Goal: Task Accomplishment & Management: Manage account settings

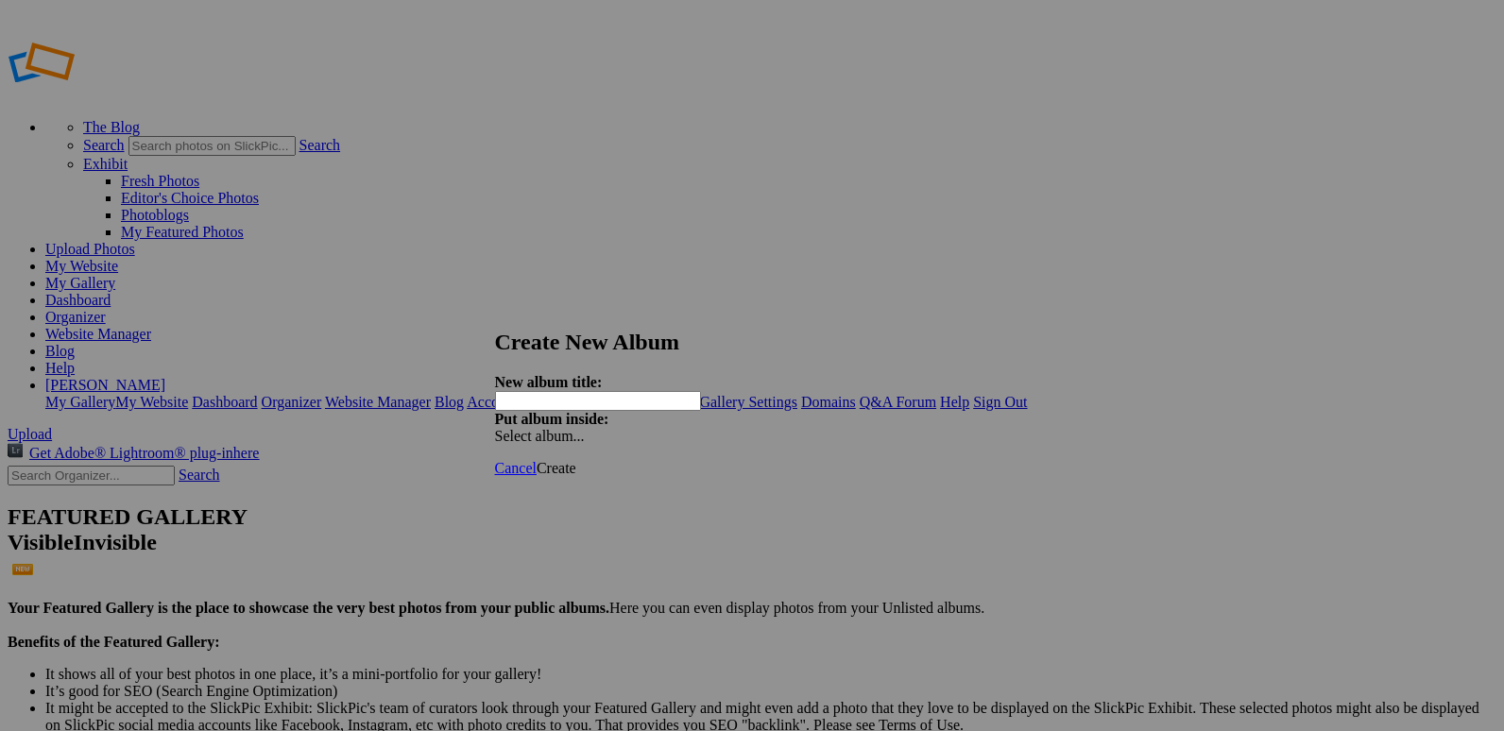
click at [644, 391] on input "text" at bounding box center [598, 401] width 206 height 20
type input "S"
type input "20250912 Sanger Invite"
click at [576, 460] on span "Create" at bounding box center [557, 468] width 40 height 16
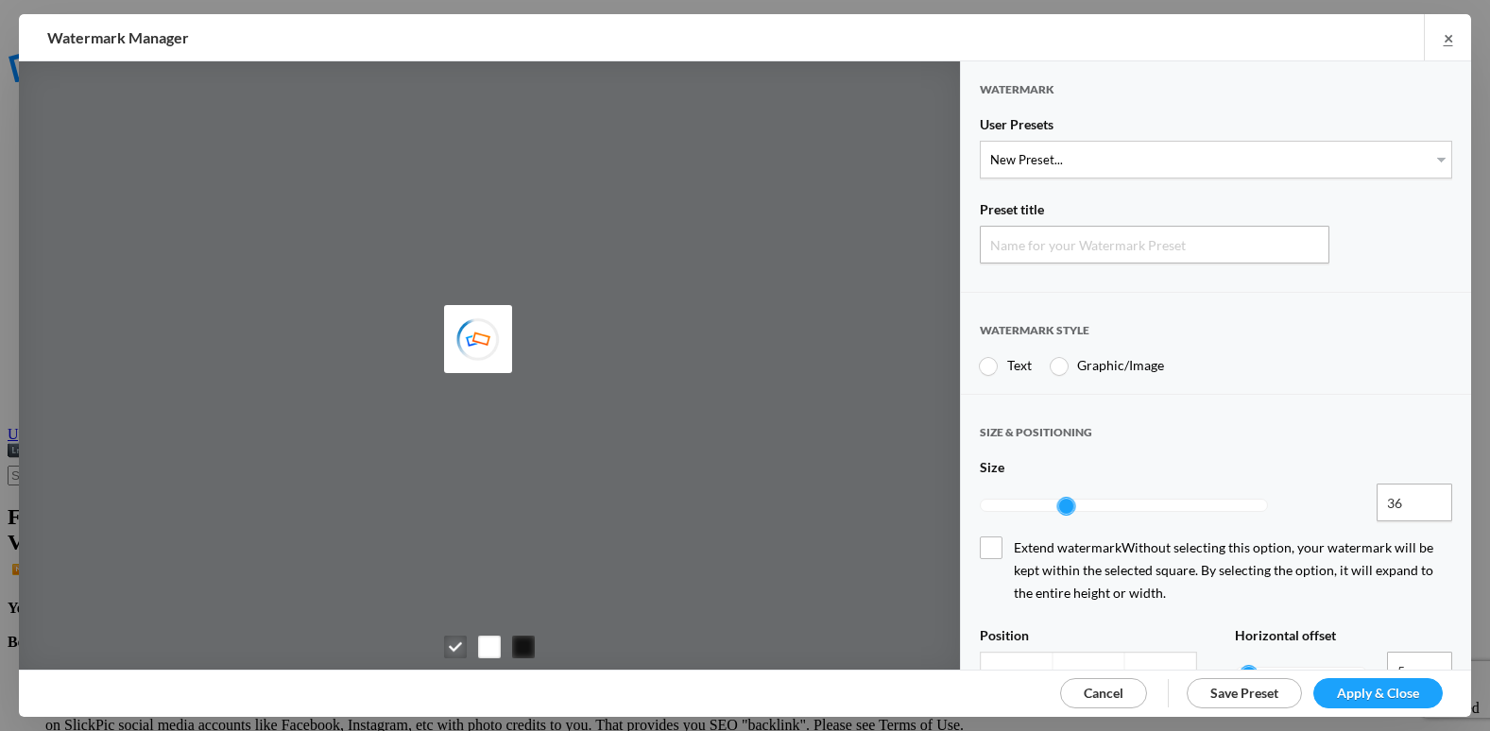
type input "Watermark-9/12/2025"
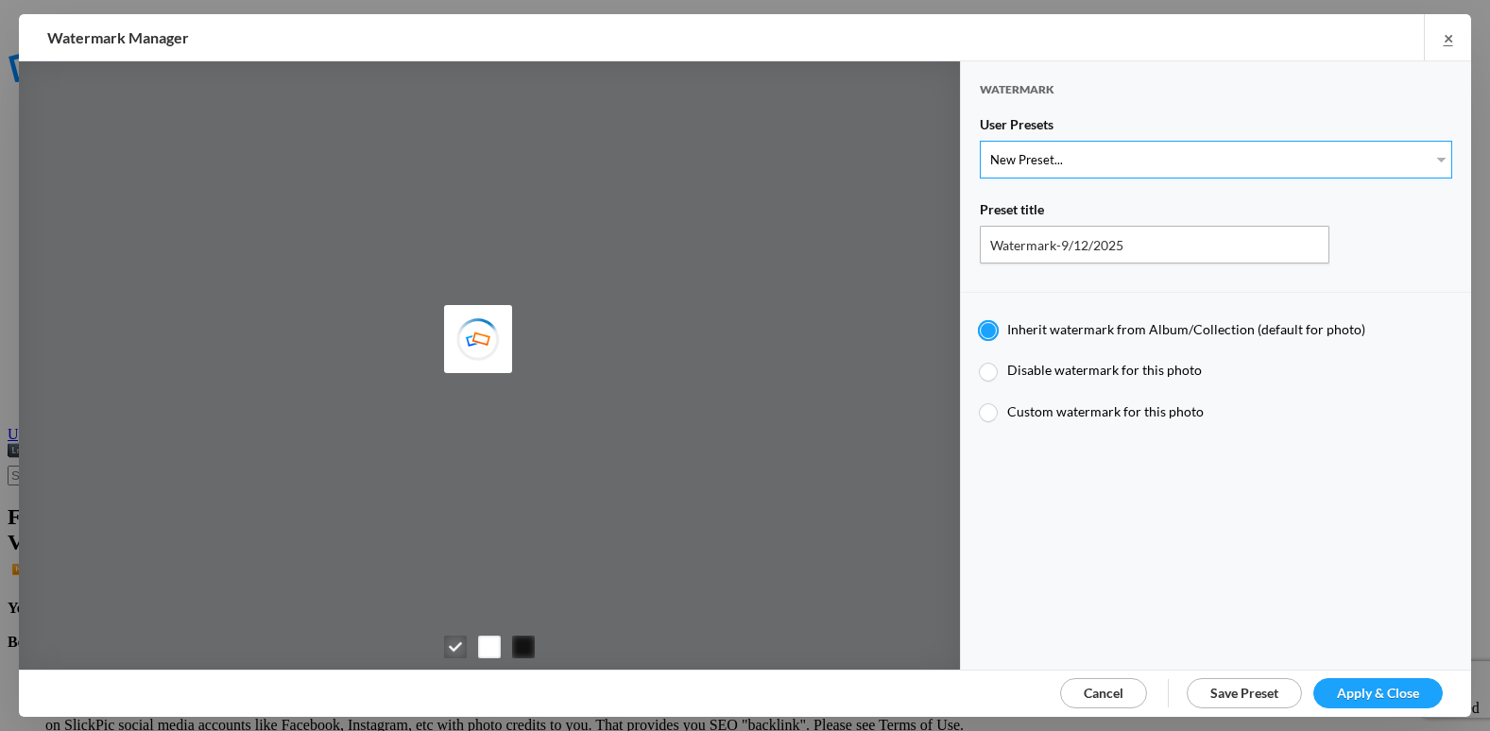
click at [1041, 154] on select "New Preset..." at bounding box center [1216, 160] width 472 height 38
select select "2: Object"
click at [980, 141] on select "New Preset... @etergen_sports lower @etergen_sports2 PRINT WATERMARK LOWER" at bounding box center [1216, 160] width 472 height 38
type input "@etergen_sports2"
type input "@etergen_sports"
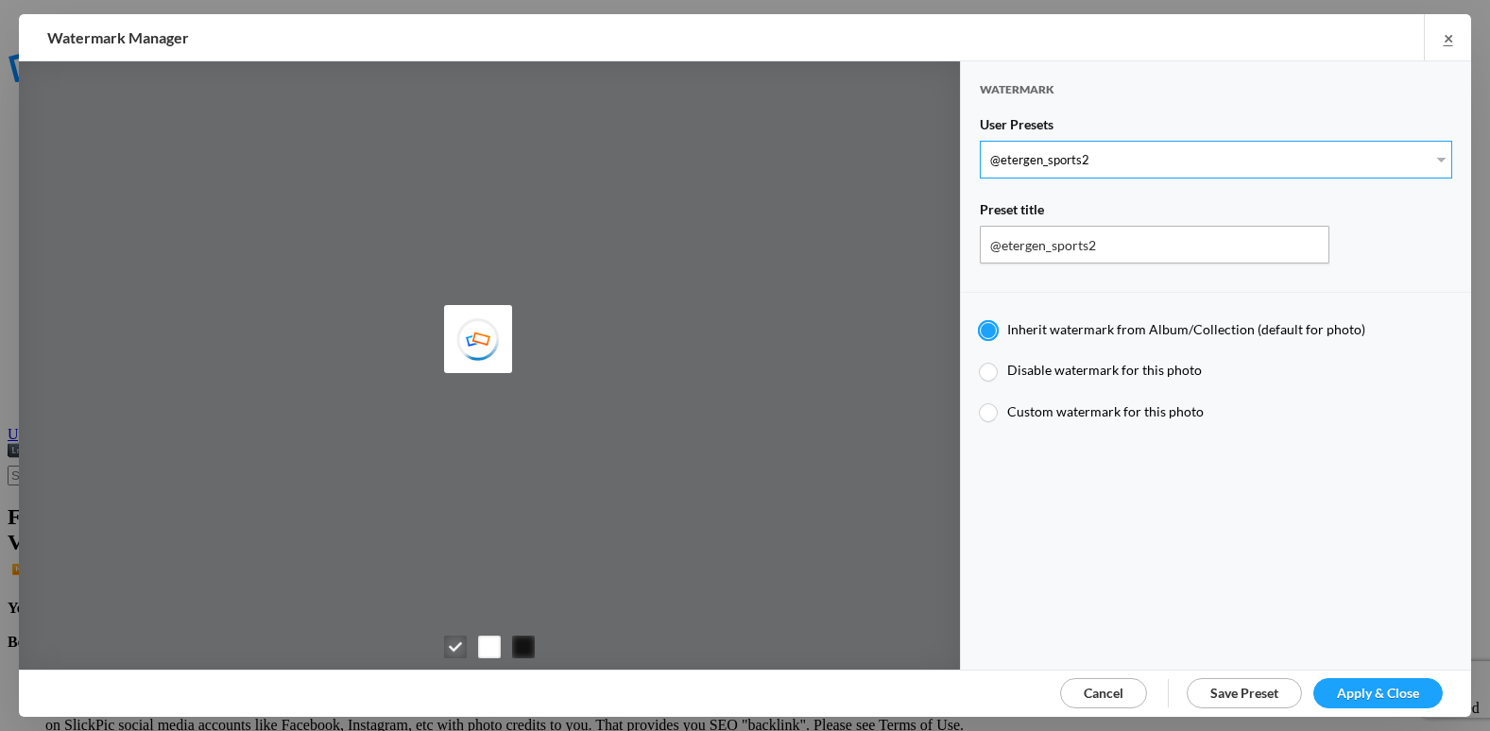
type input "0.5"
type input "128"
radio input "true"
type input "0"
type input "20"
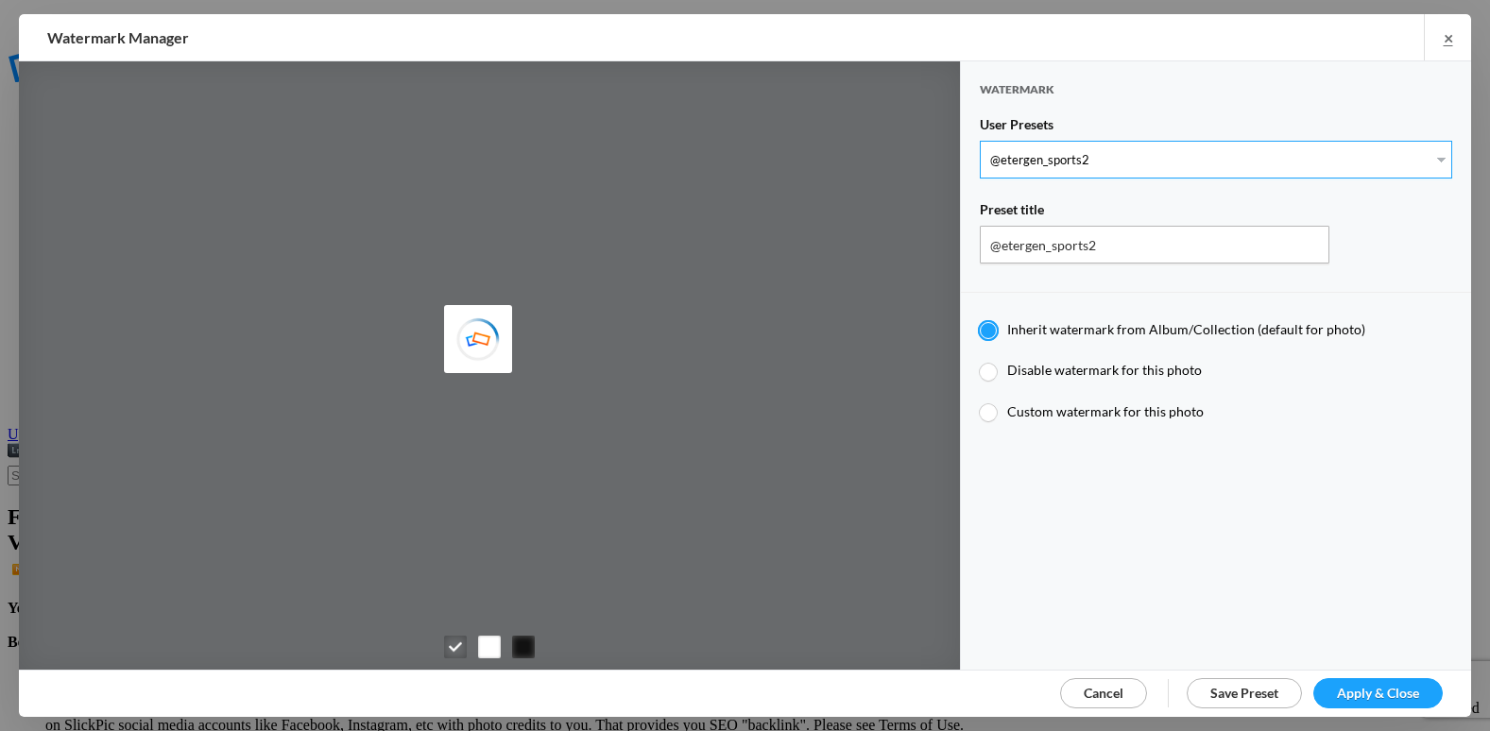
radio input "false"
radio input "true"
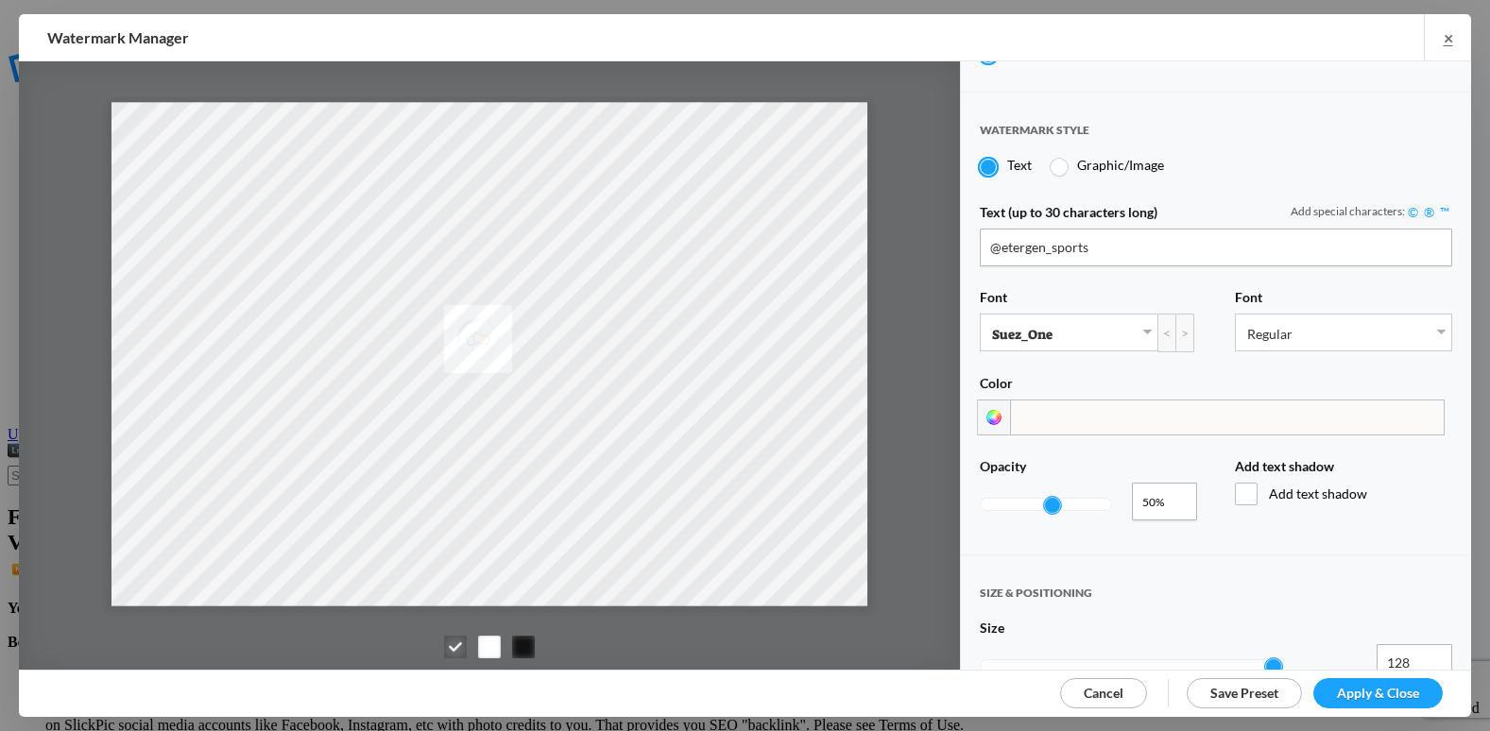
scroll to position [378, 0]
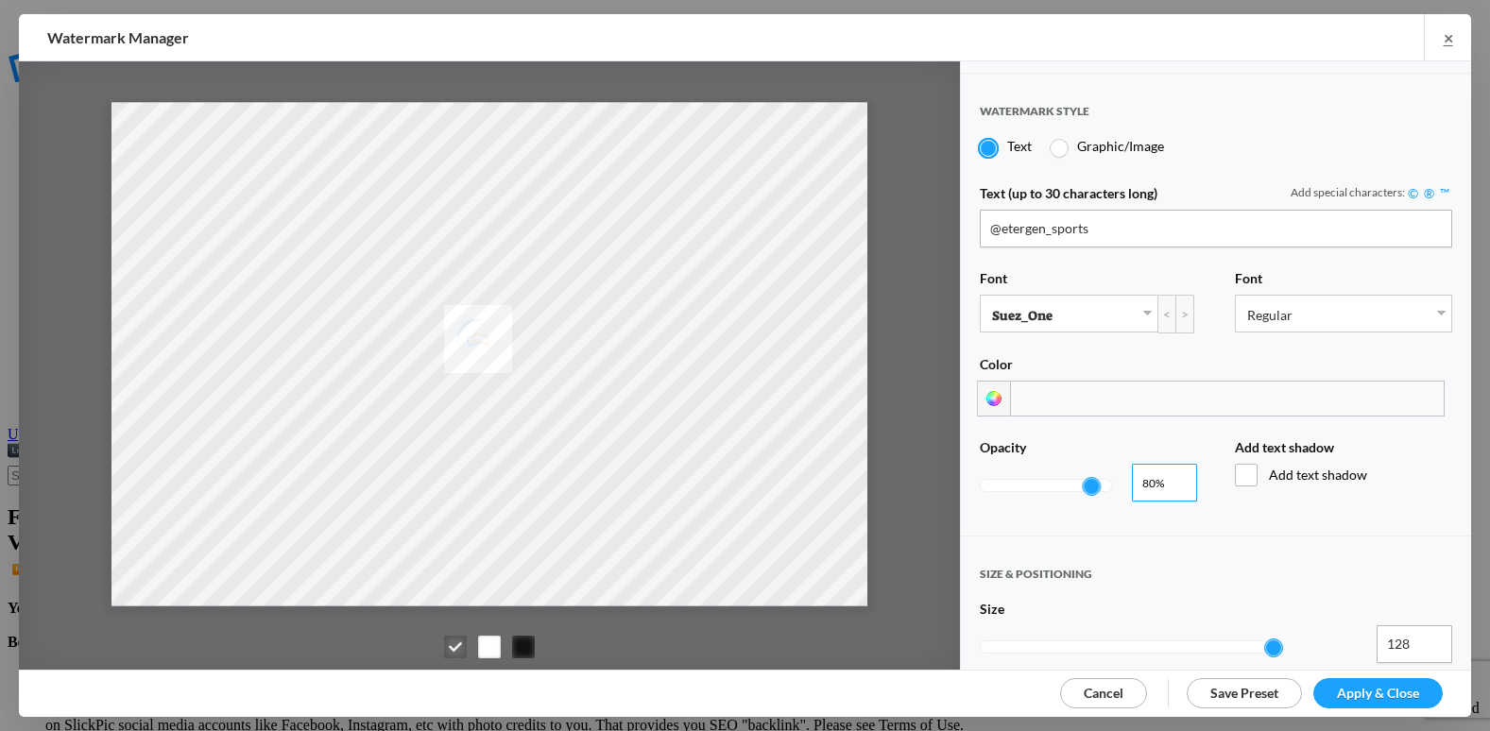
type input "0.84"
click at [1173, 469] on input "0.84" at bounding box center [1164, 483] width 65 height 38
click at [1363, 681] on link "Apply & Close" at bounding box center [1377, 693] width 129 height 30
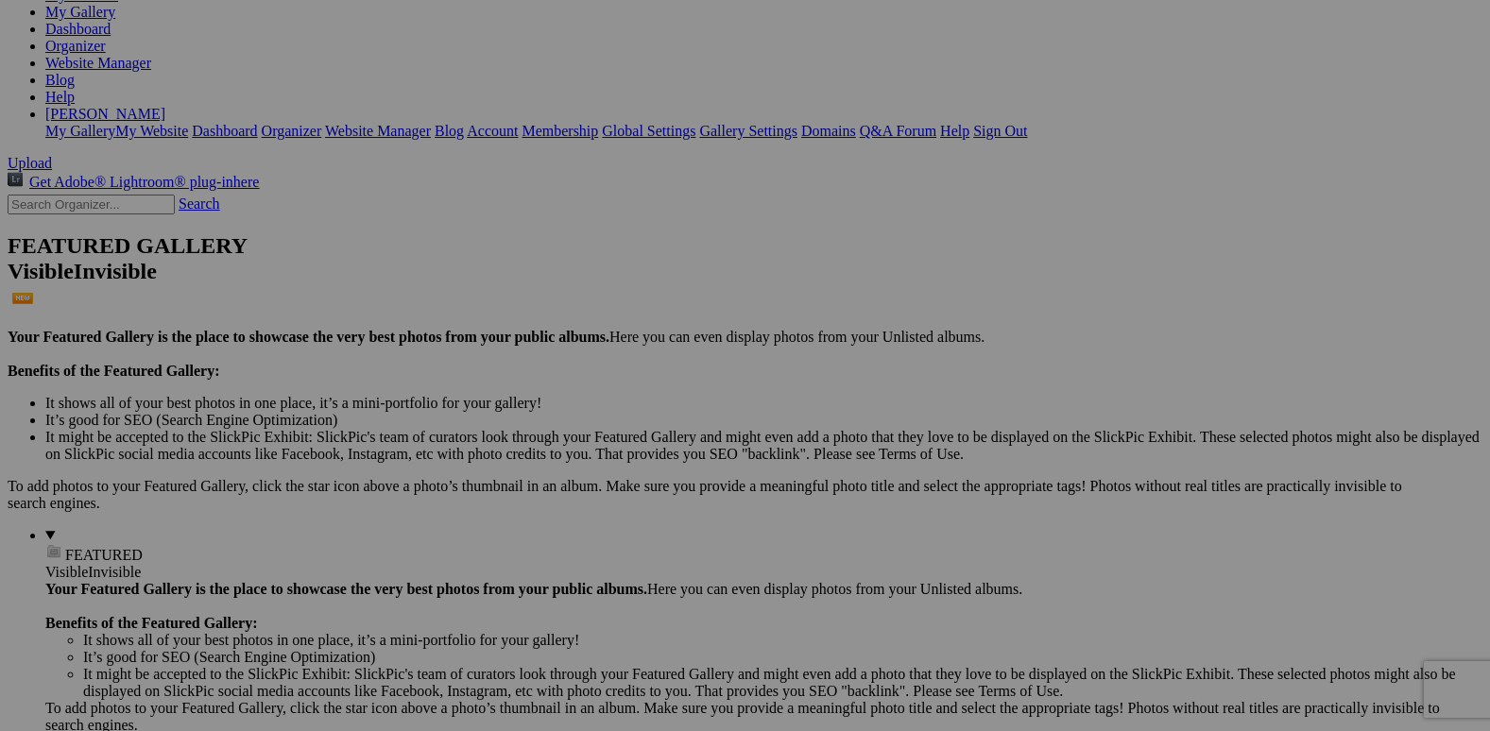
scroll to position [283, 0]
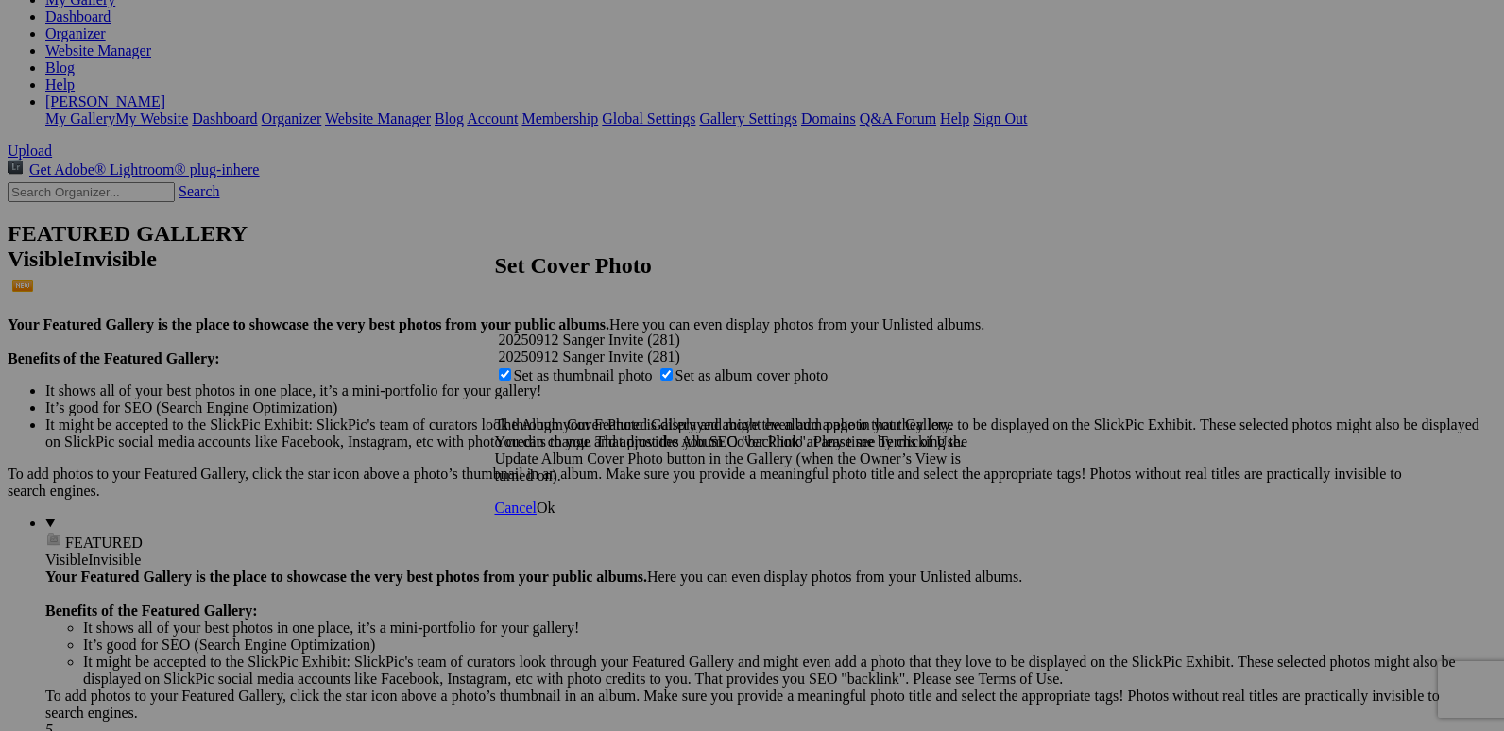
click at [555, 516] on span "Ok" at bounding box center [546, 508] width 19 height 16
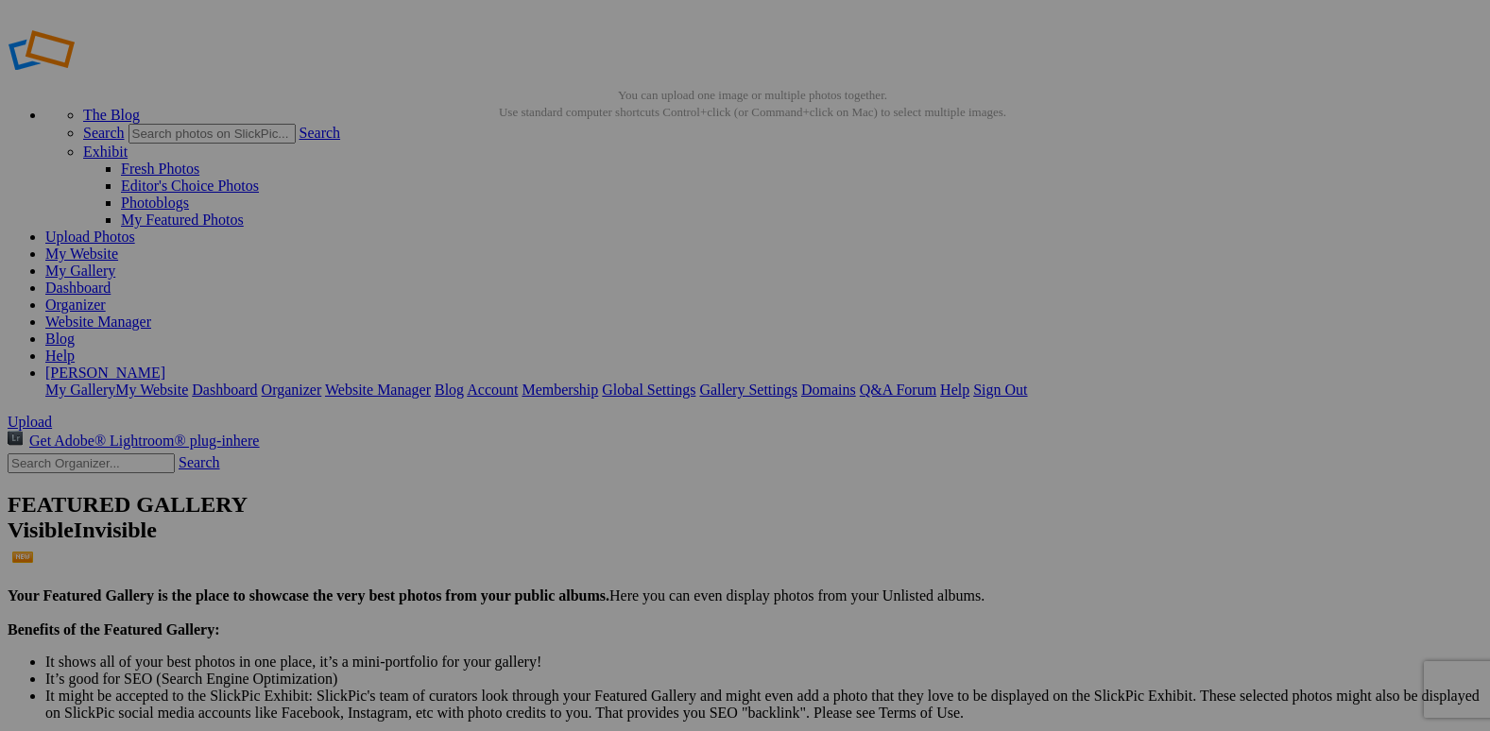
scroll to position [0, 0]
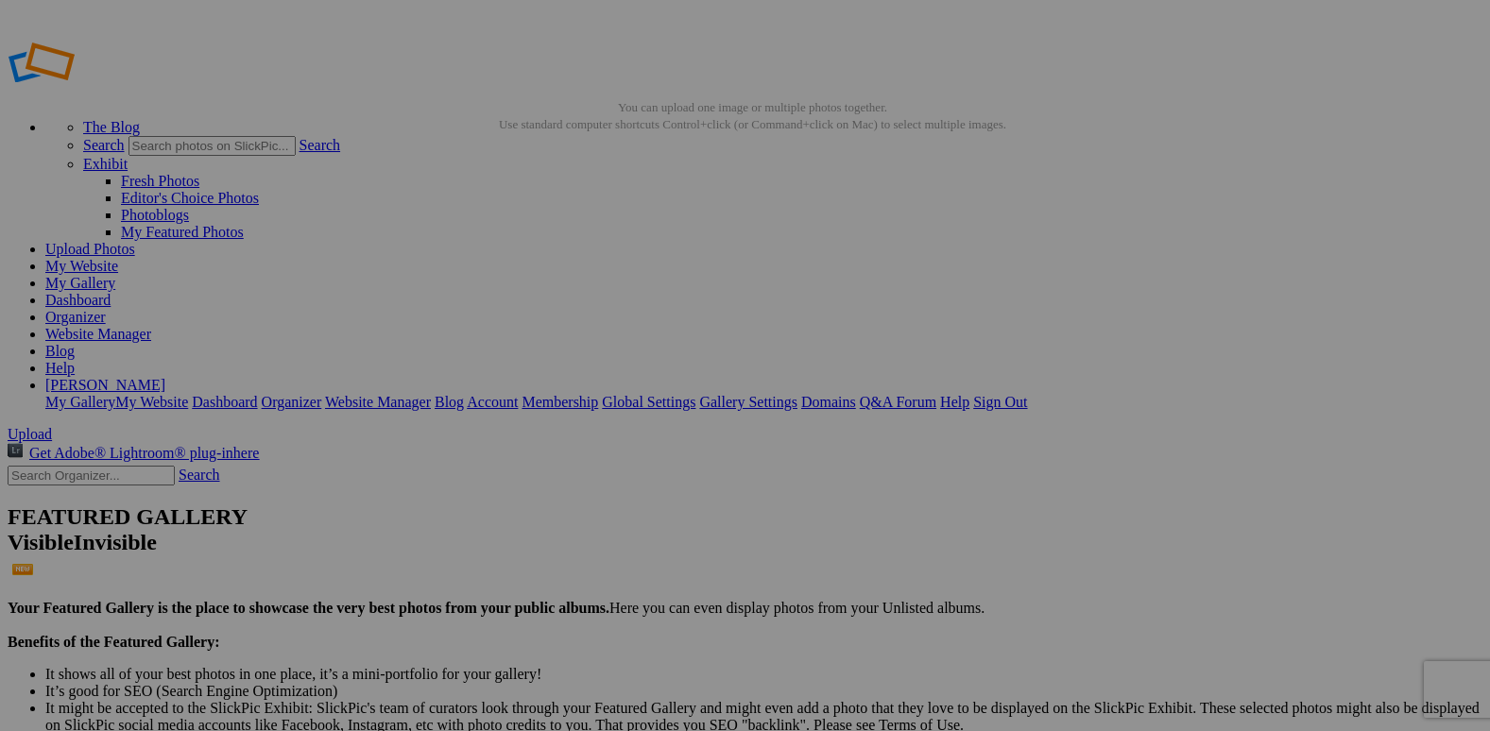
click at [106, 309] on link "Organizer" at bounding box center [75, 317] width 60 height 16
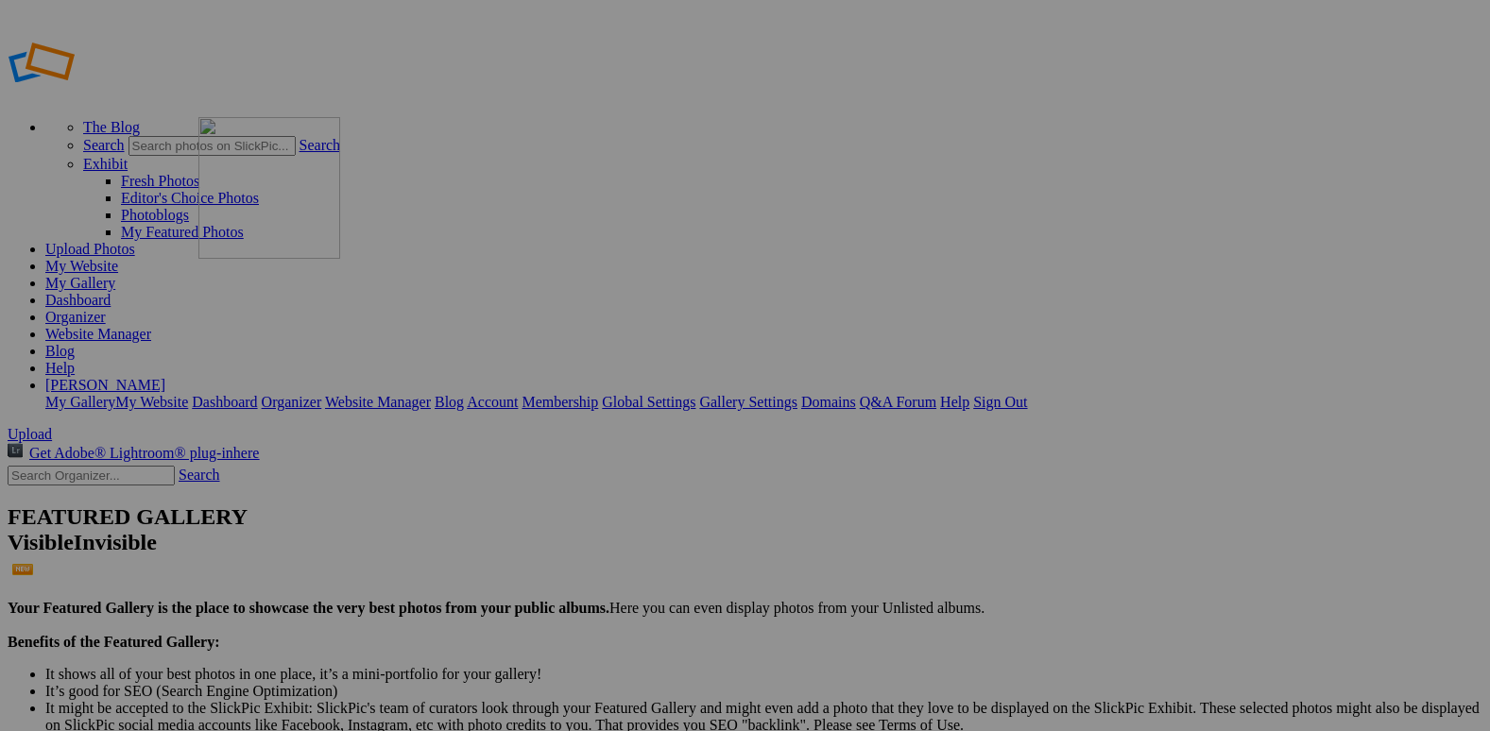
drag, startPoint x: 693, startPoint y: 289, endPoint x: 468, endPoint y: 253, distance: 228.6
drag, startPoint x: 878, startPoint y: 290, endPoint x: 709, endPoint y: 257, distance: 172.3
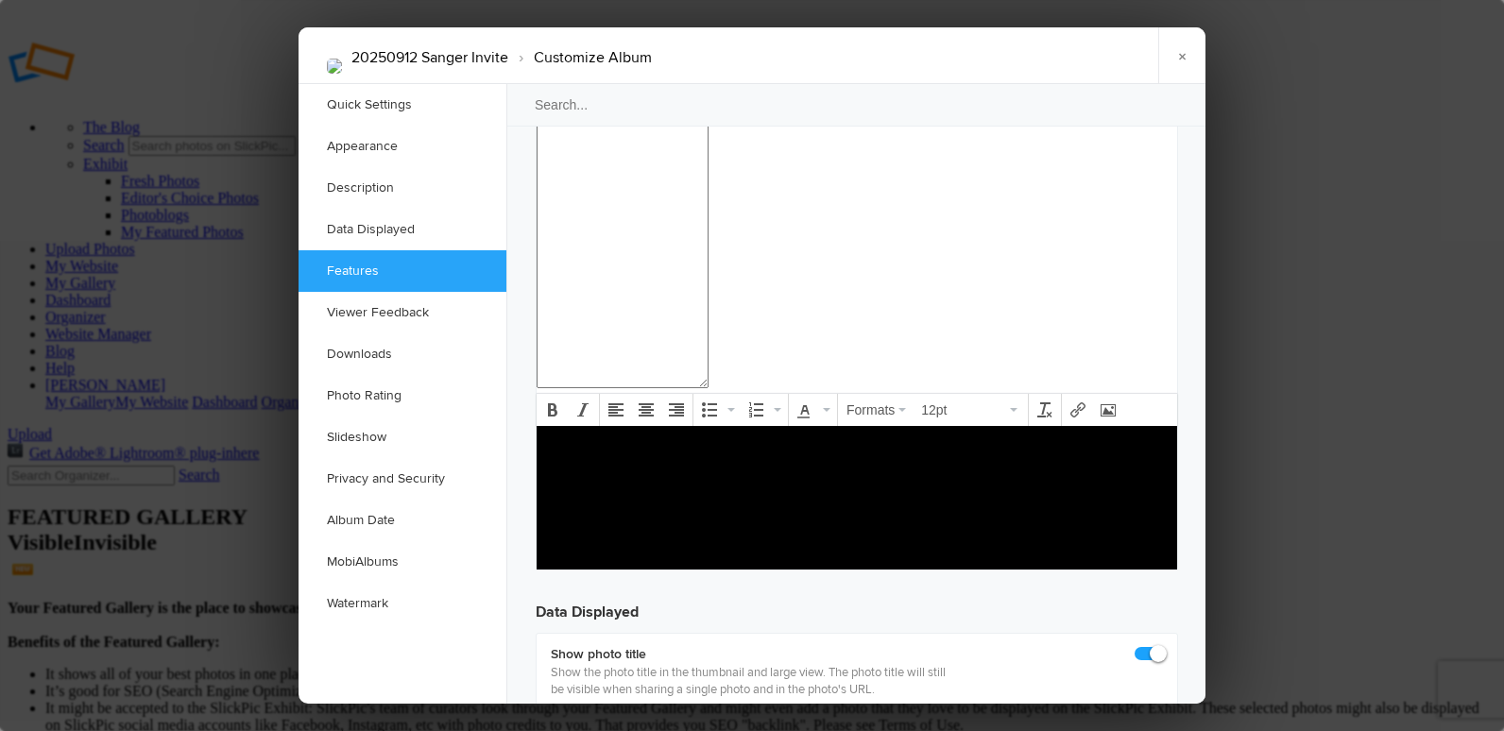
scroll to position [2173, 0]
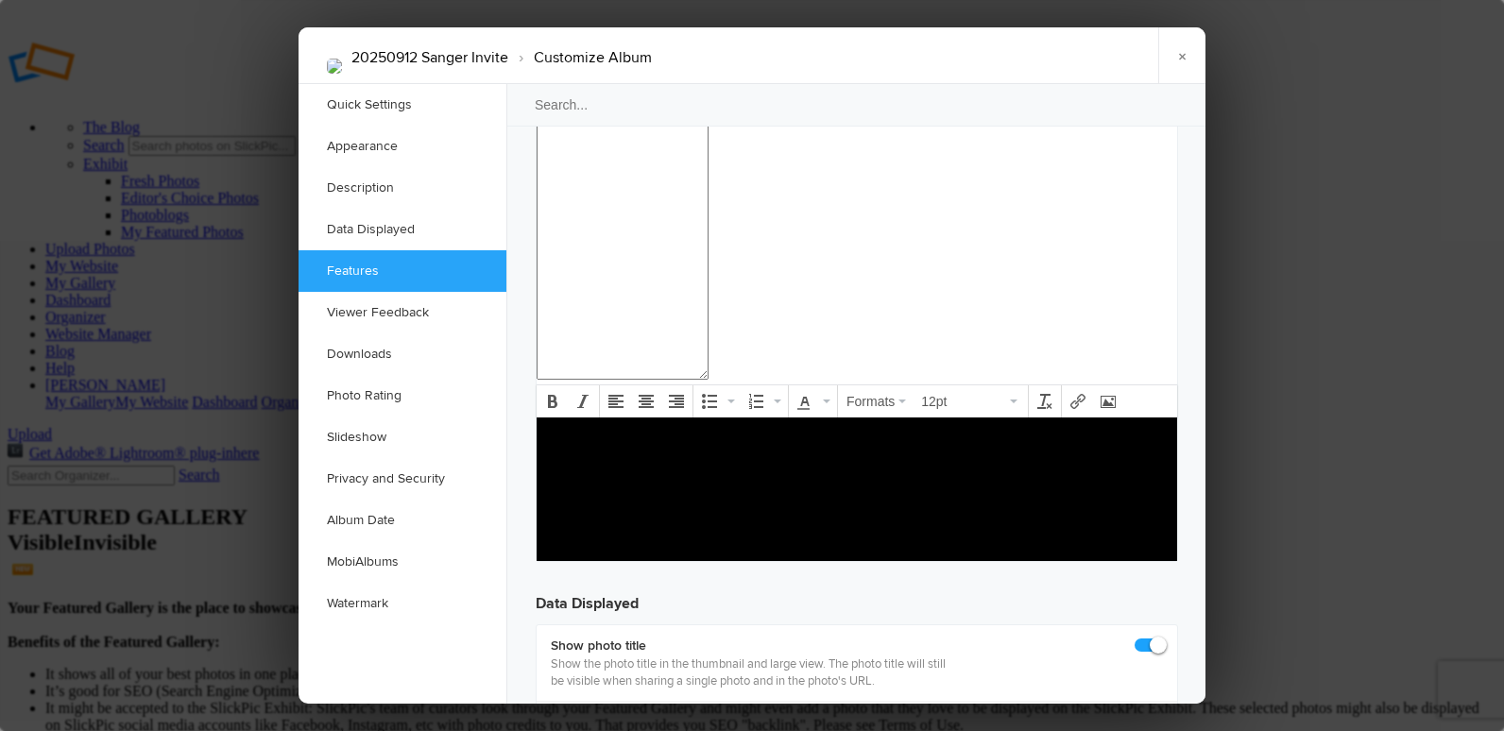
checkbox input "true"
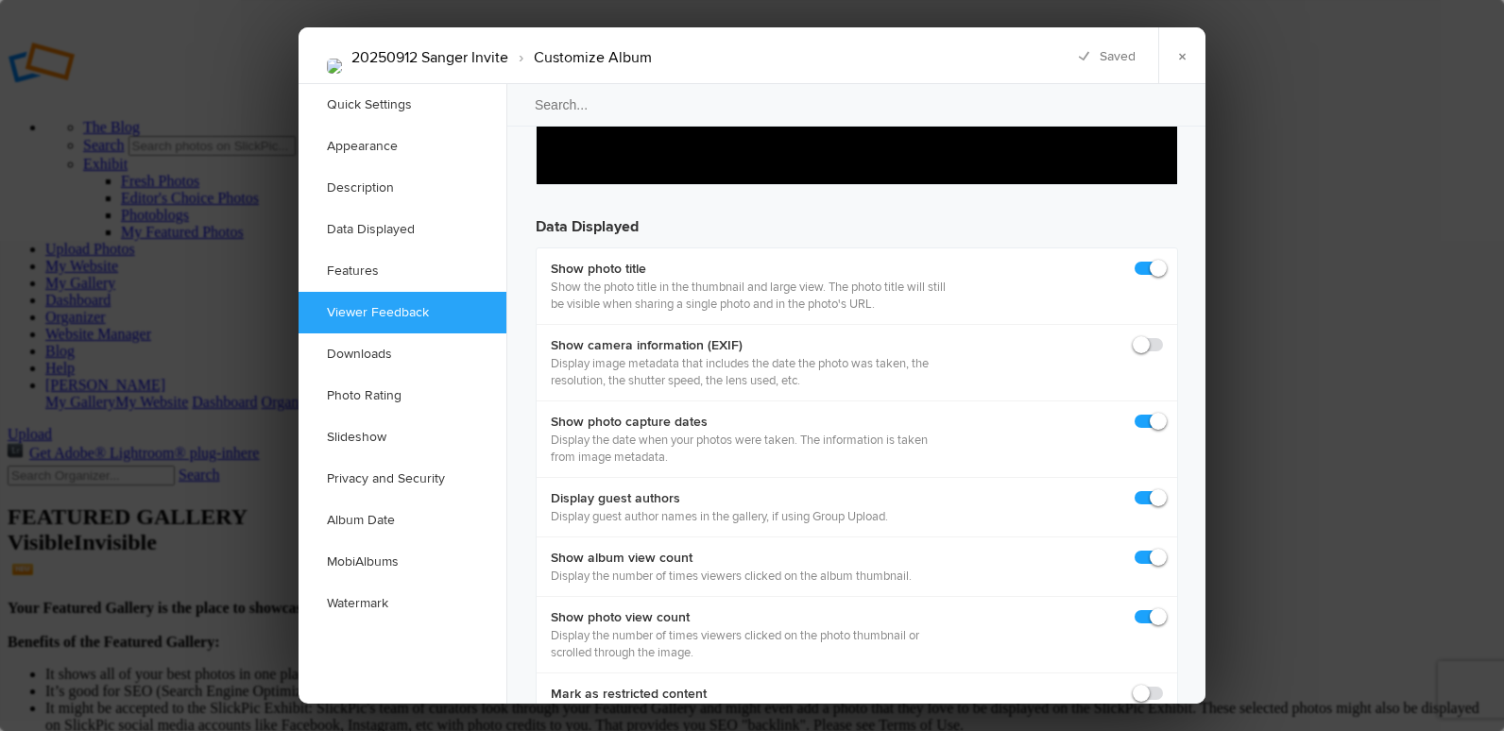
scroll to position [2550, 0]
checkbox input "false"
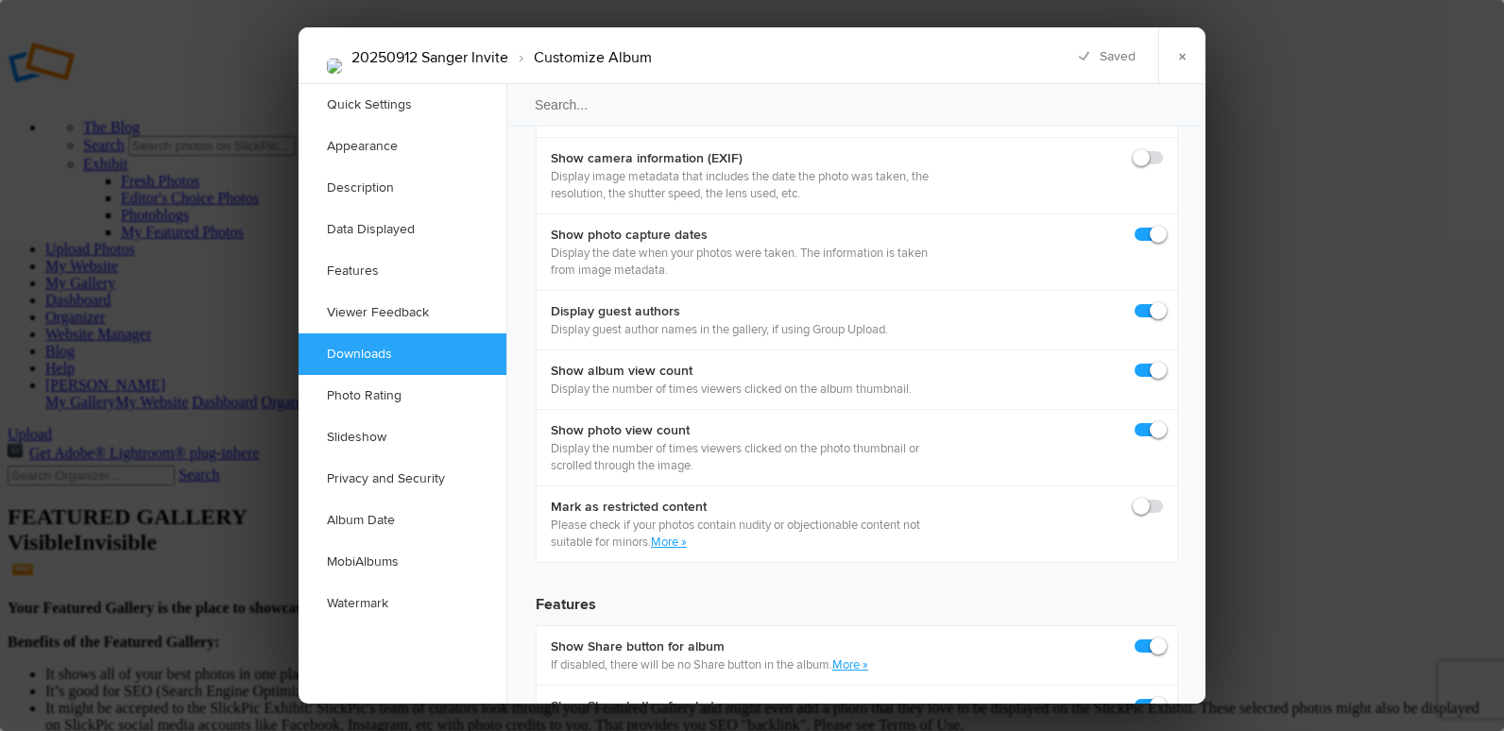
scroll to position [2645, 0]
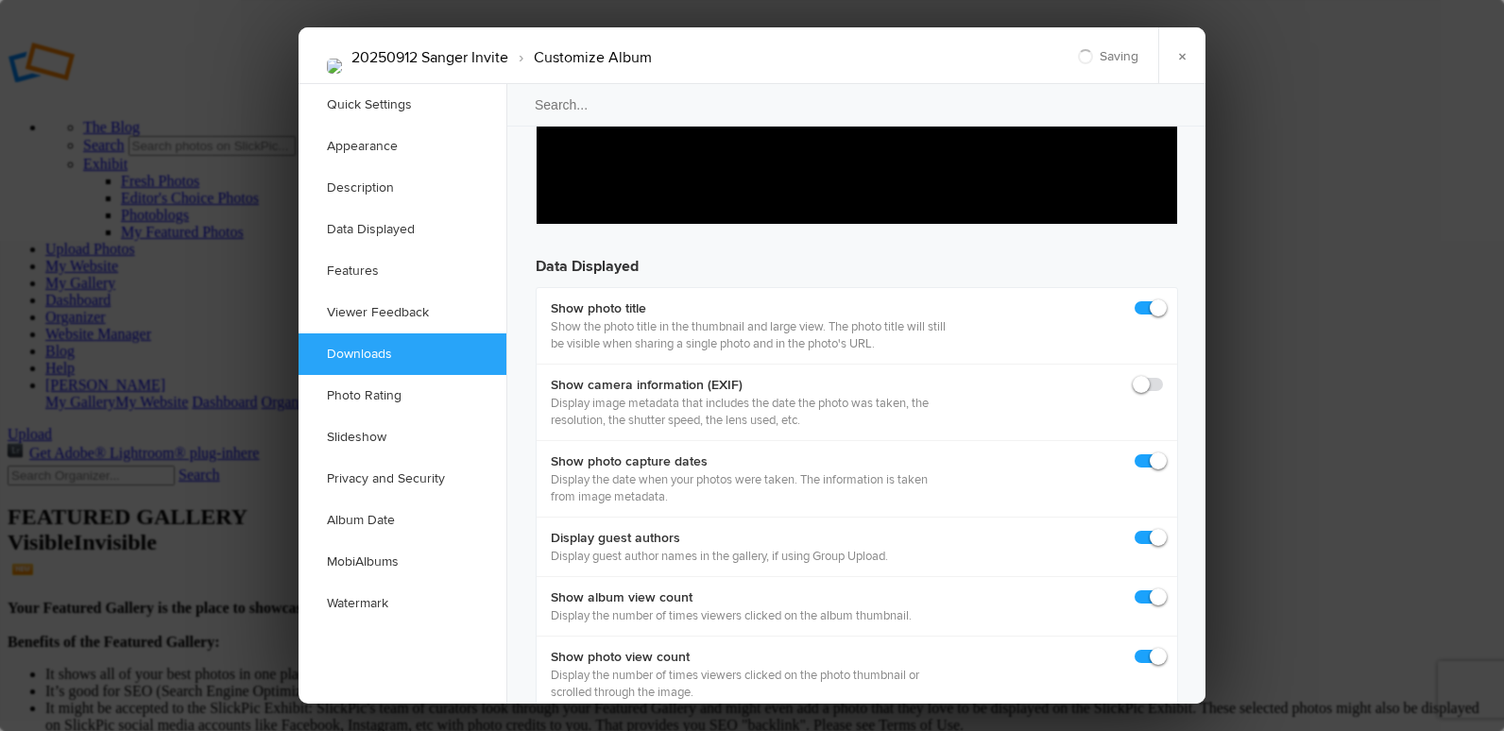
scroll to position [2456, 0]
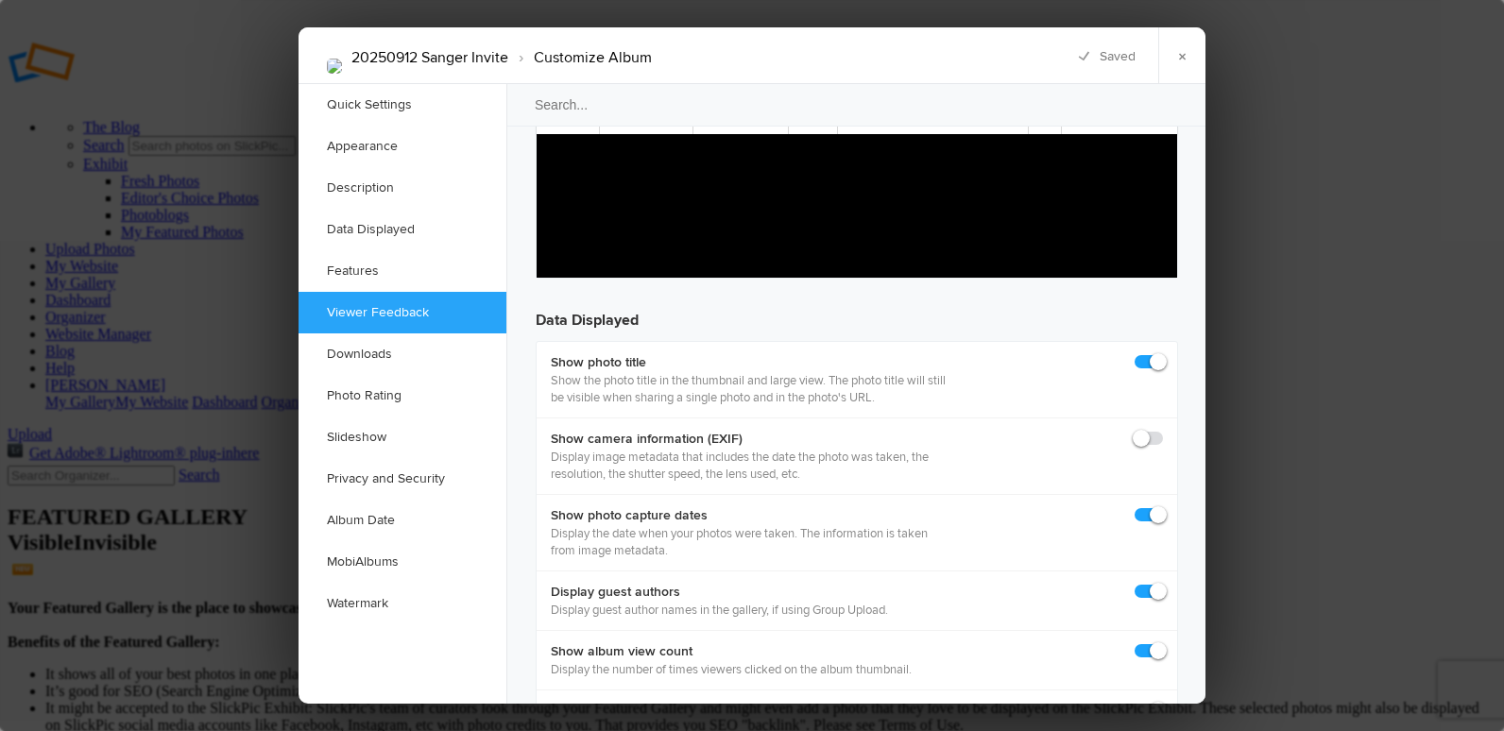
checkbox input "true"
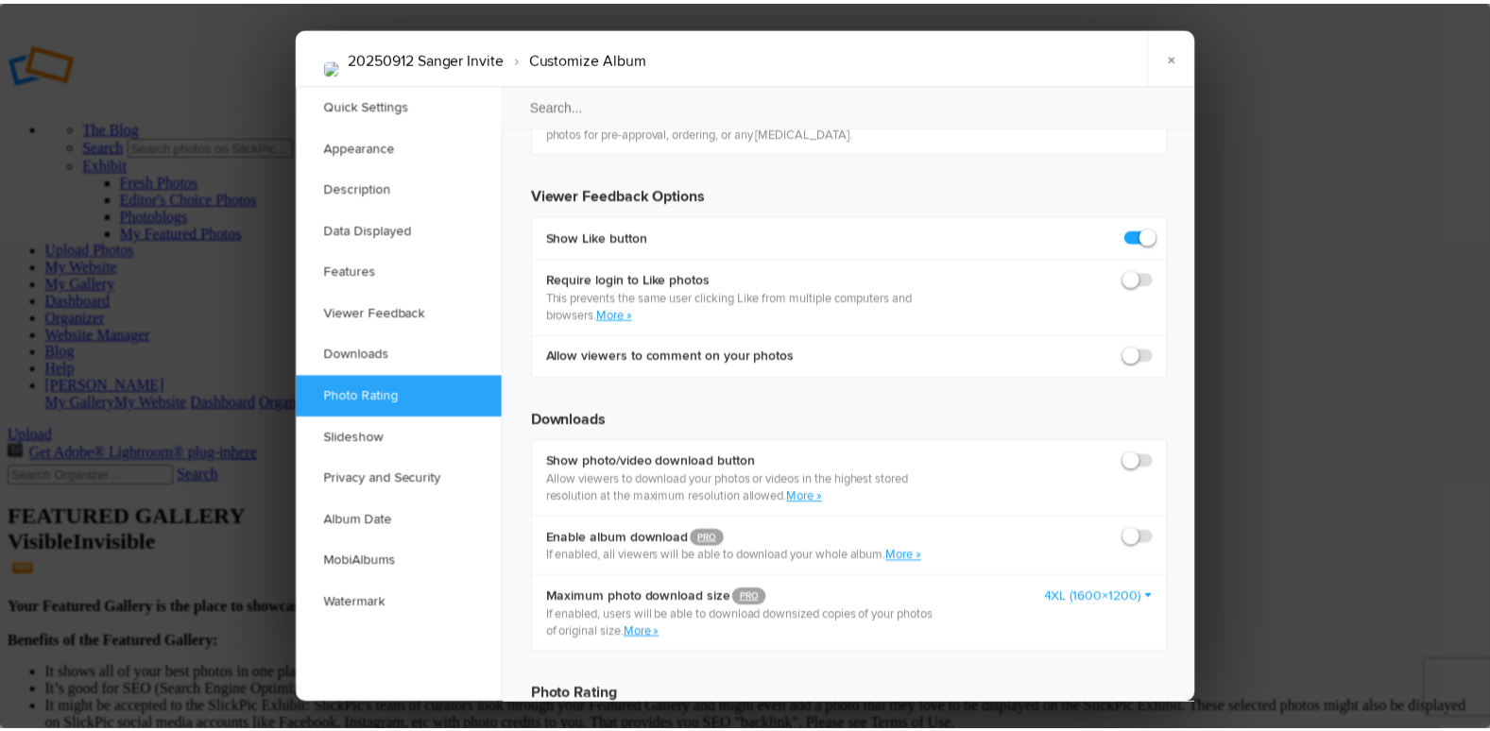
scroll to position [3589, 0]
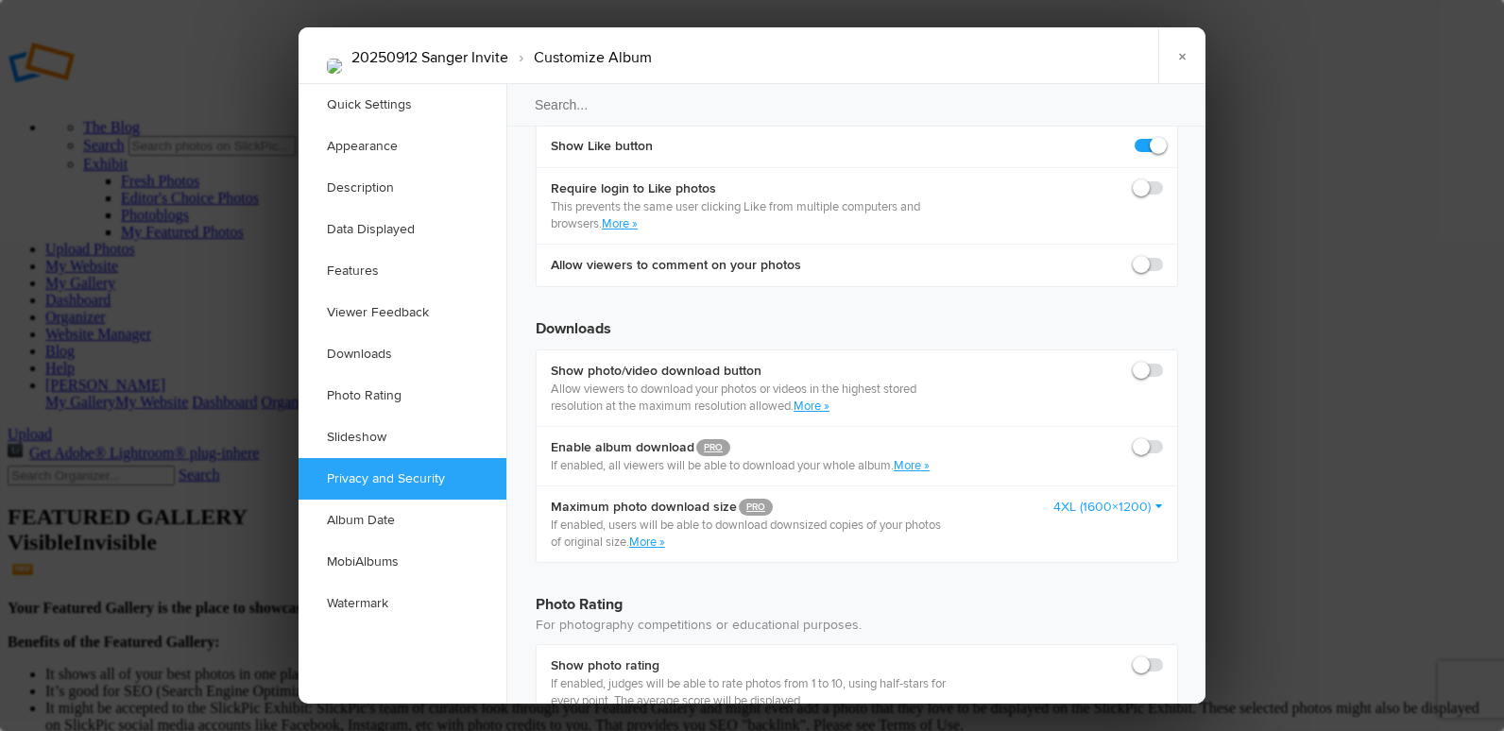
checkbox input "false"
click at [1170, 55] on link "×" at bounding box center [1181, 55] width 47 height 57
